Goal: Information Seeking & Learning: Learn about a topic

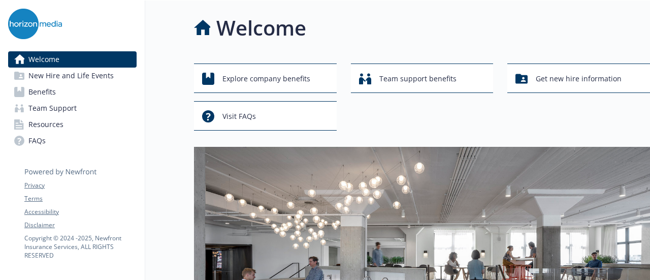
click at [350, 20] on div "Welcome" at bounding box center [422, 28] width 456 height 30
click at [85, 91] on link "Benefits" at bounding box center [72, 92] width 128 height 16
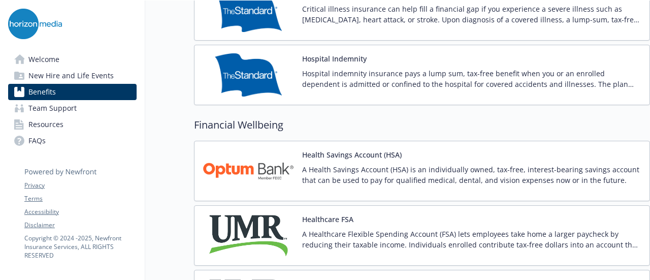
scroll to position [1472, 0]
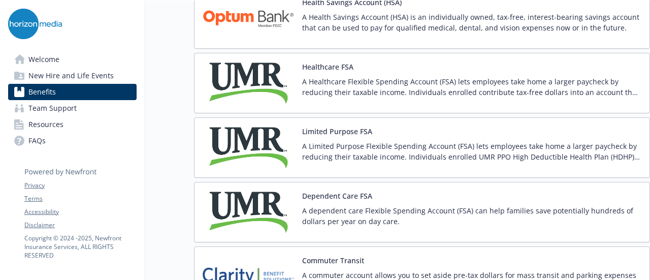
click at [272, 73] on img at bounding box center [248, 82] width 91 height 43
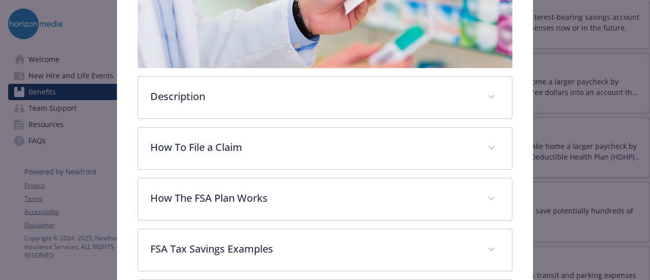
scroll to position [284, 0]
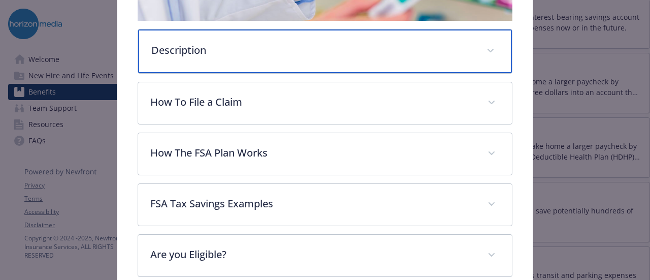
click at [220, 59] on div "Description" at bounding box center [324, 51] width 373 height 44
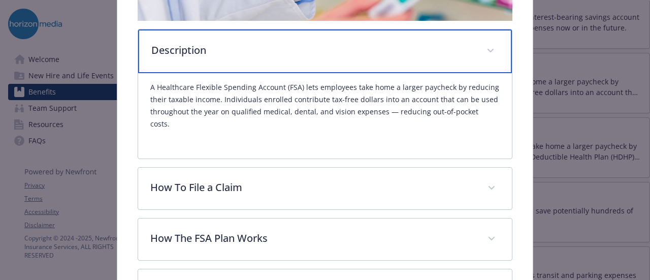
click at [222, 56] on div "Description" at bounding box center [324, 51] width 373 height 44
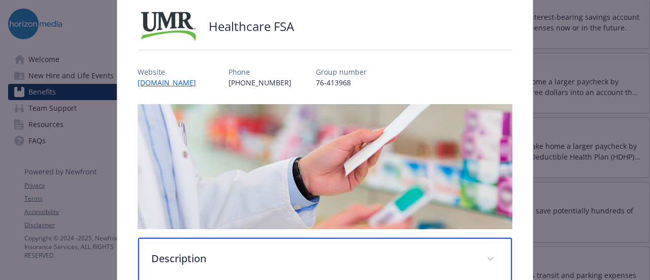
scroll to position [30, 0]
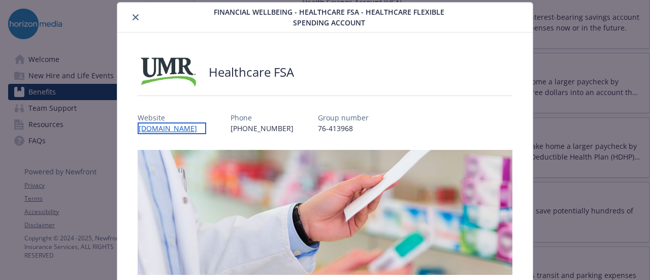
click at [154, 127] on link "[DOMAIN_NAME]" at bounding box center [172, 128] width 69 height 12
